Goal: Transaction & Acquisition: Obtain resource

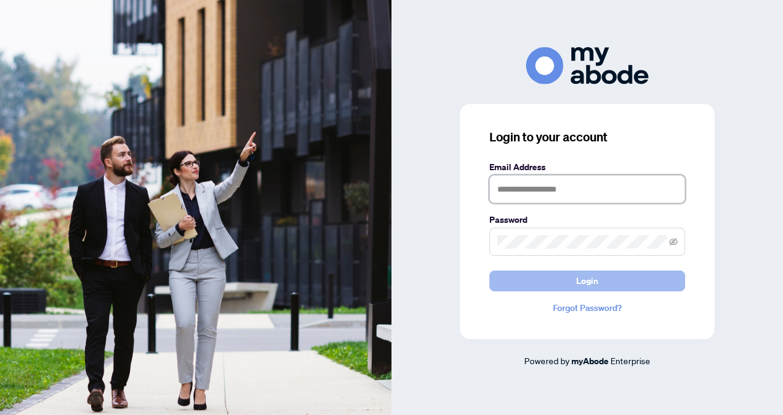
type input "**********"
click at [610, 276] on button "Login" at bounding box center [587, 280] width 196 height 21
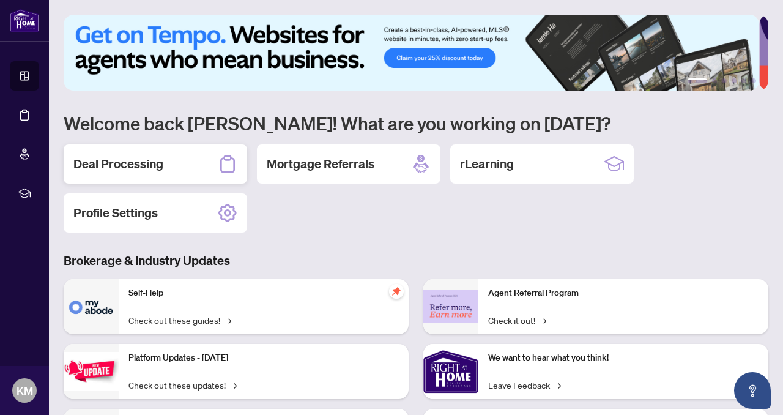
click at [199, 159] on div "Deal Processing" at bounding box center [156, 163] width 184 height 39
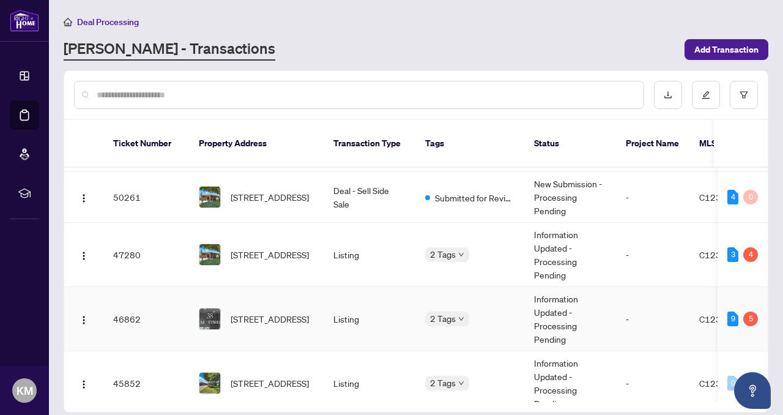
scroll to position [63, 0]
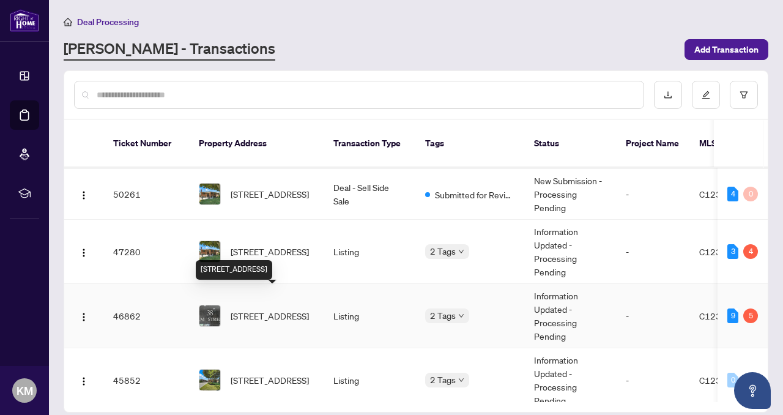
click at [280, 309] on span "1803-38 Elm St, Toronto, Ontario M5G 2K5, Canada" at bounding box center [270, 315] width 78 height 13
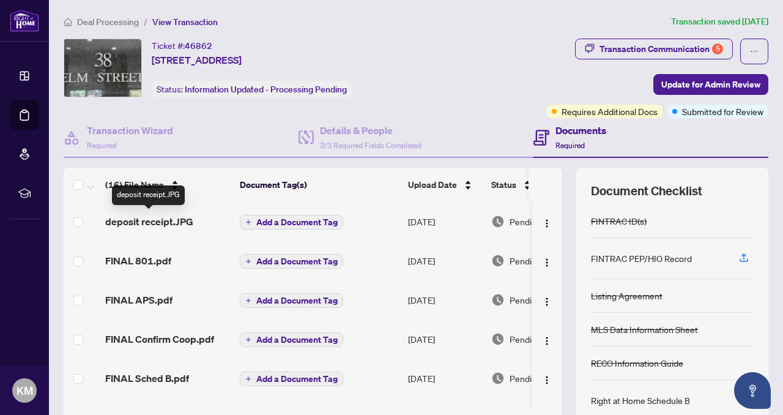
click at [155, 216] on span "deposit receipt.JPG" at bounding box center [149, 221] width 88 height 15
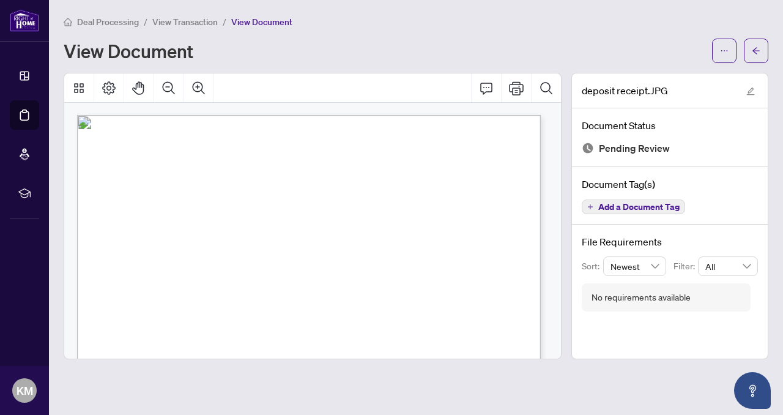
click at [170, 22] on span "View Transaction" at bounding box center [184, 22] width 65 height 11
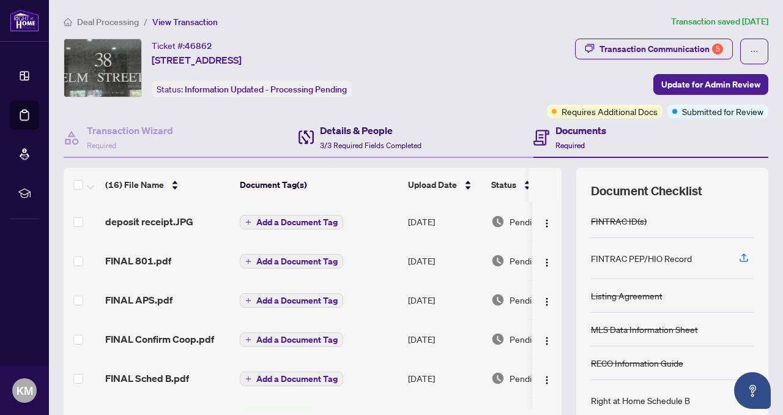
click at [372, 127] on h4 "Details & People" at bounding box center [371, 130] width 102 height 15
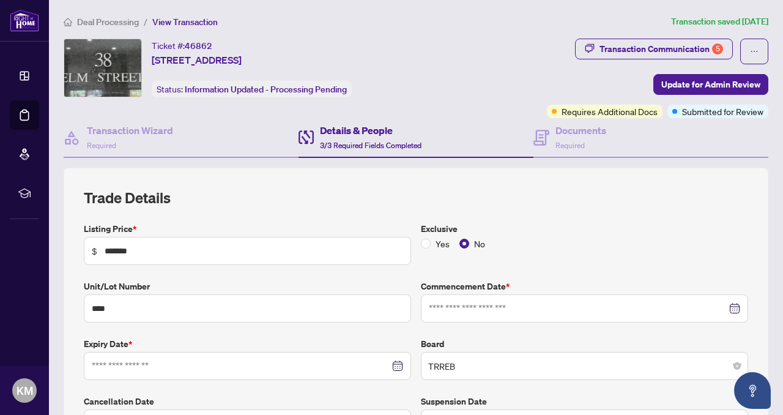
type input "**********"
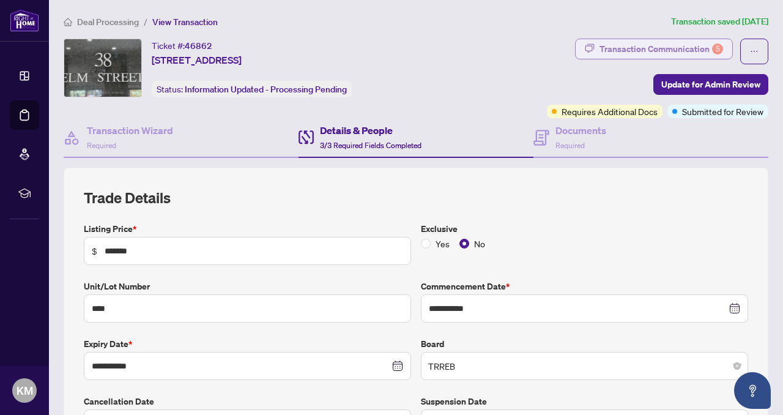
click at [666, 43] on div "Transaction Communication 5" at bounding box center [661, 49] width 124 height 20
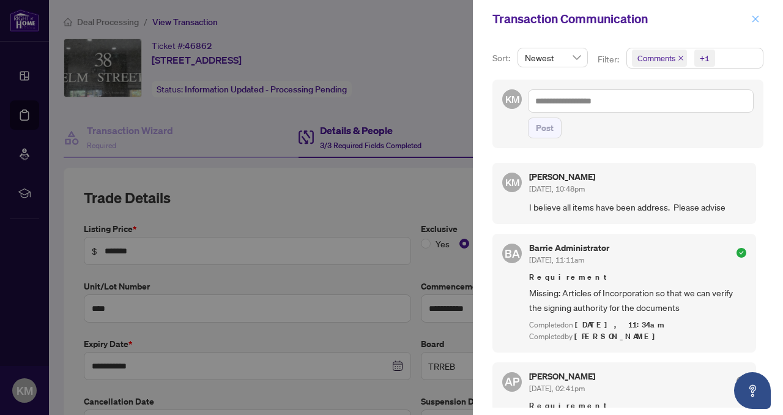
click at [755, 22] on icon "close" at bounding box center [755, 19] width 9 height 9
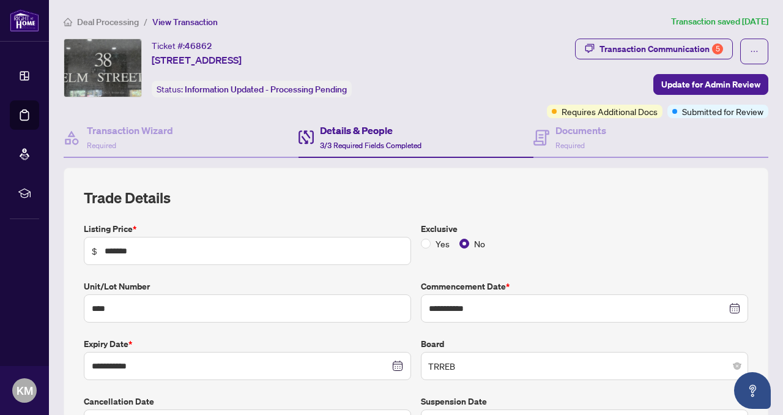
click at [120, 23] on span "Deal Processing" at bounding box center [108, 22] width 62 height 11
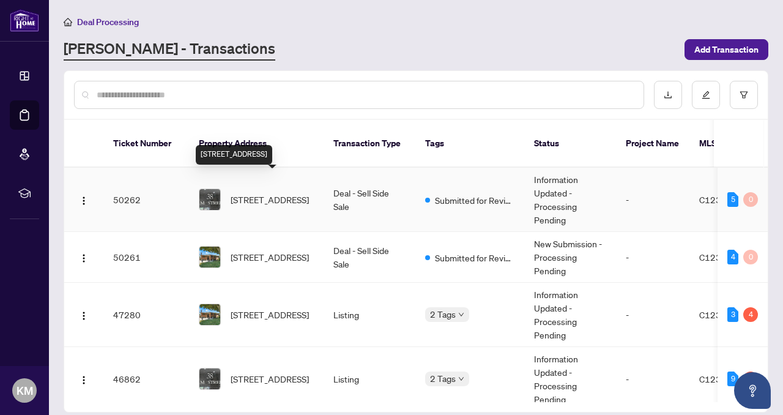
click at [256, 193] on span "1803-38 Elm St, Toronto, Ontario M5G 2K5, Canada" at bounding box center [270, 199] width 78 height 13
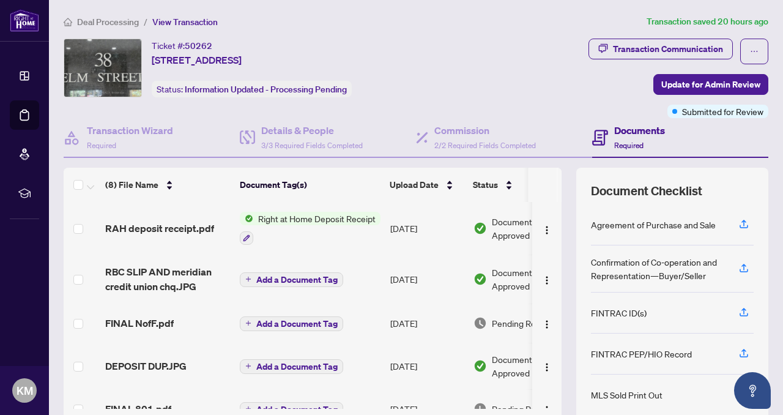
click at [294, 217] on span "Right at Home Deposit Receipt" at bounding box center [316, 218] width 127 height 13
click at [181, 224] on span "RAH deposit receipt.pdf" at bounding box center [159, 228] width 109 height 15
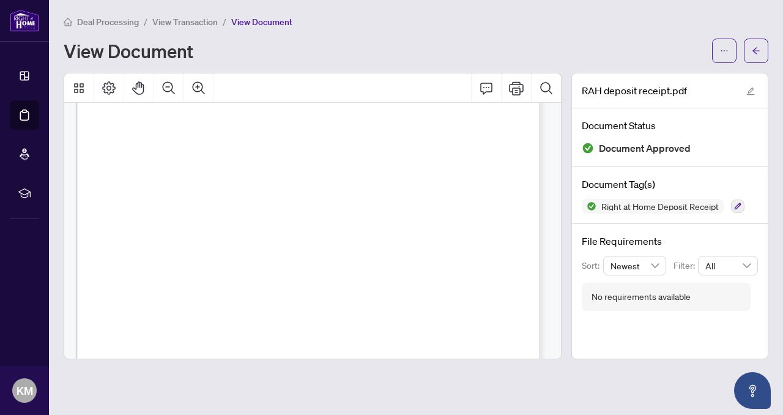
scroll to position [135, 0]
click at [190, 22] on span "View Transaction" at bounding box center [184, 22] width 65 height 11
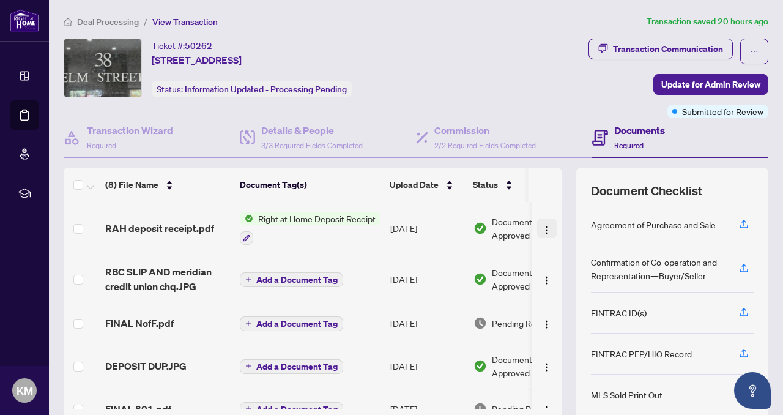
click at [542, 228] on img "button" at bounding box center [547, 230] width 10 height 10
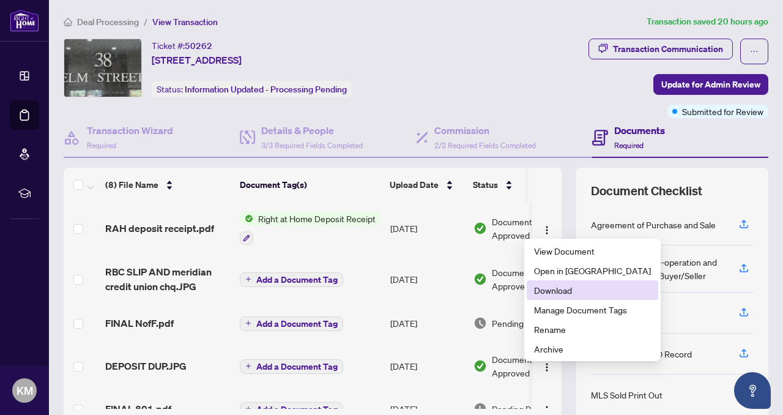
click at [549, 294] on span "Download" at bounding box center [592, 289] width 117 height 13
